Goal: Task Accomplishment & Management: Manage account settings

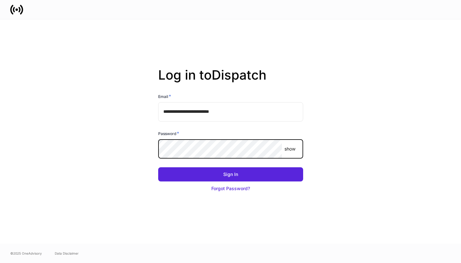
click at [0, 263] on com-1password-button at bounding box center [0, 263] width 0 height 0
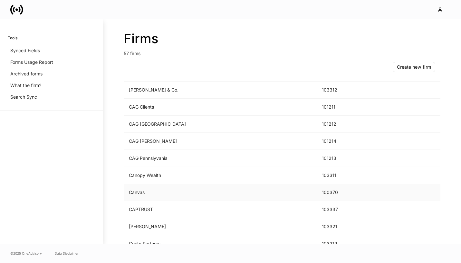
scroll to position [118, 0]
click at [162, 196] on td "[PERSON_NAME]" at bounding box center [220, 192] width 193 height 17
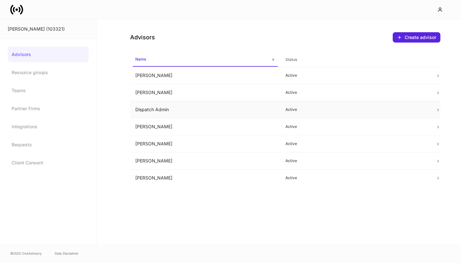
click at [195, 112] on td "Dispatch Admin" at bounding box center [205, 109] width 150 height 17
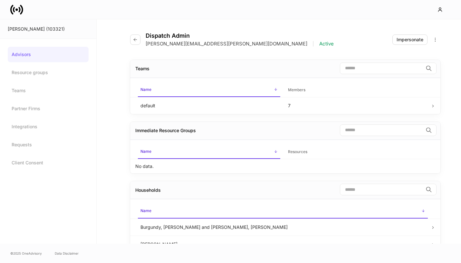
click at [410, 35] on div "Impersonate" at bounding box center [417, 40] width 48 height 10
click at [411, 41] on div "Impersonate" at bounding box center [410, 39] width 27 height 6
